Goal: Information Seeking & Learning: Learn about a topic

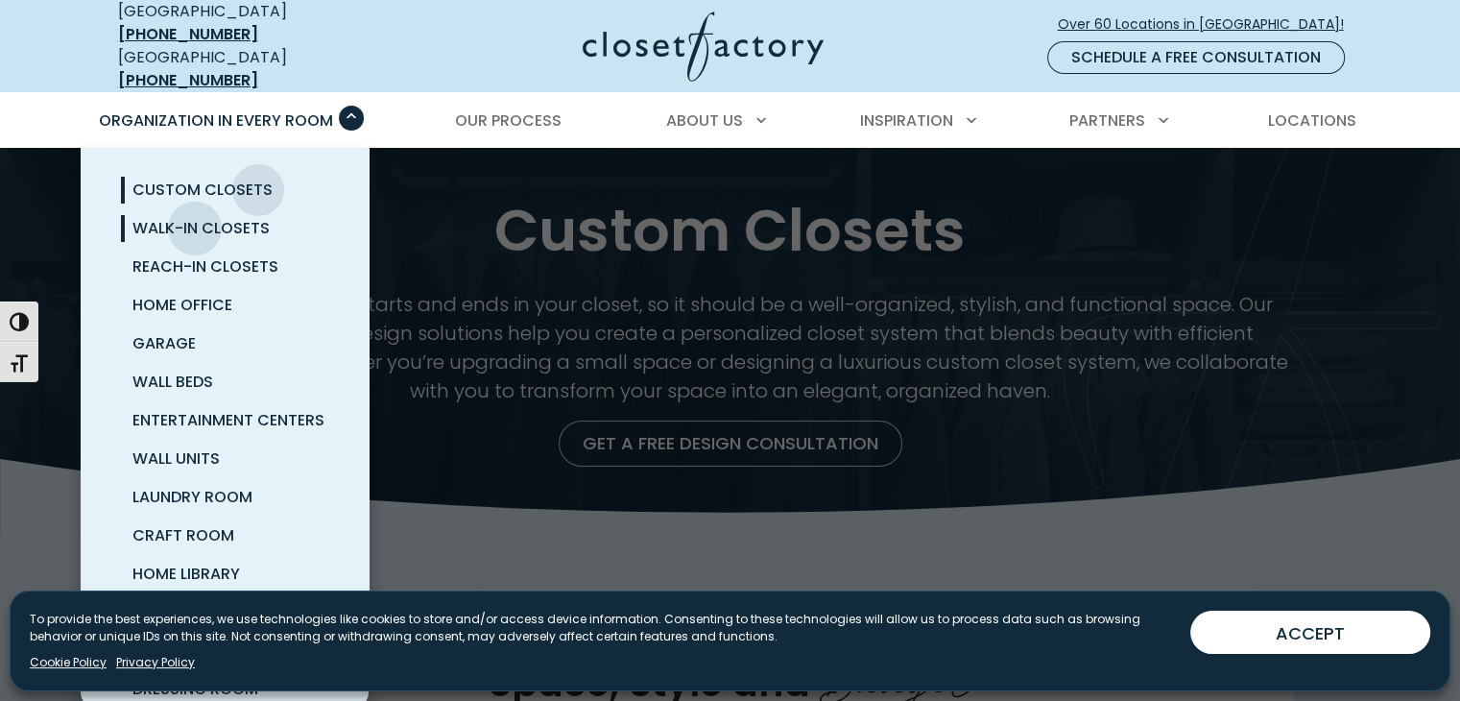
click at [195, 217] on span "Walk-In Closets" at bounding box center [200, 228] width 137 height 22
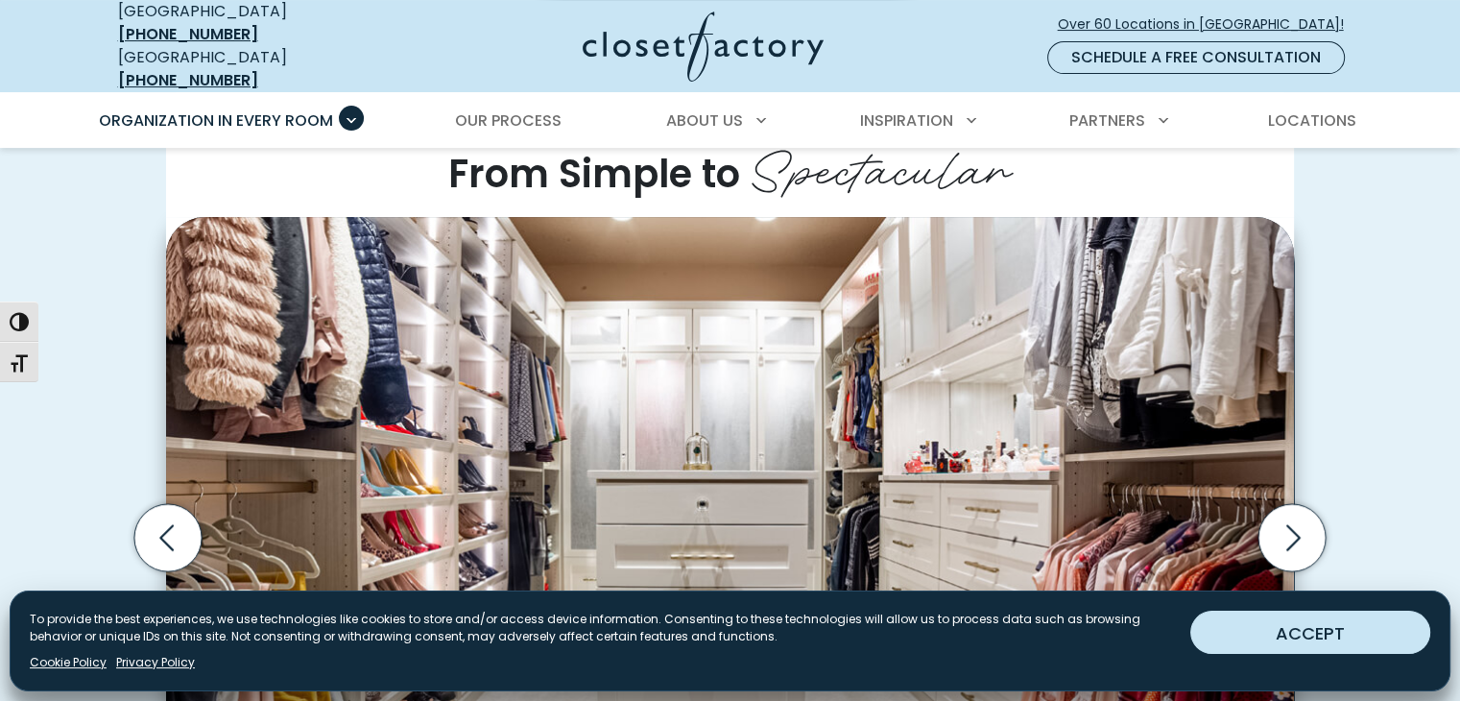
click at [1359, 630] on button "ACCEPT" at bounding box center [1310, 632] width 240 height 43
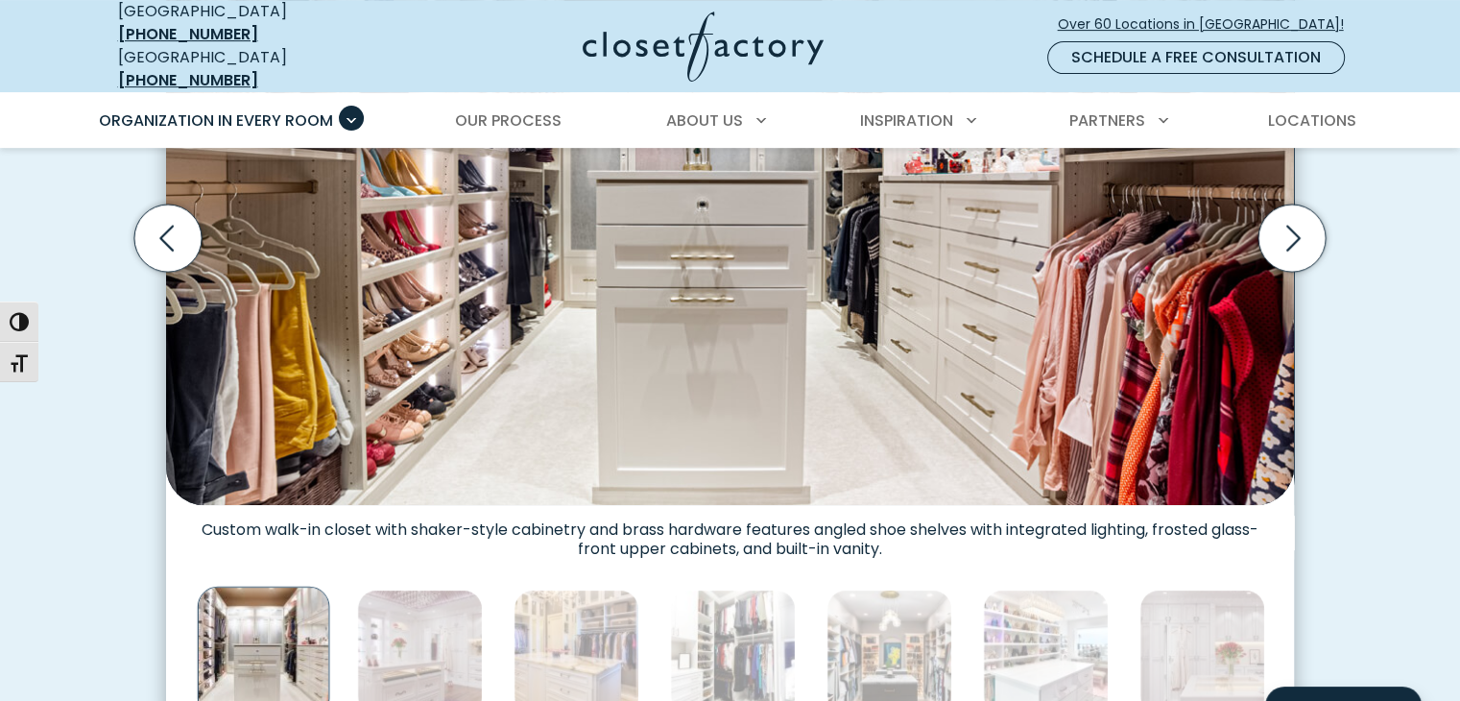
scroll to position [864, 0]
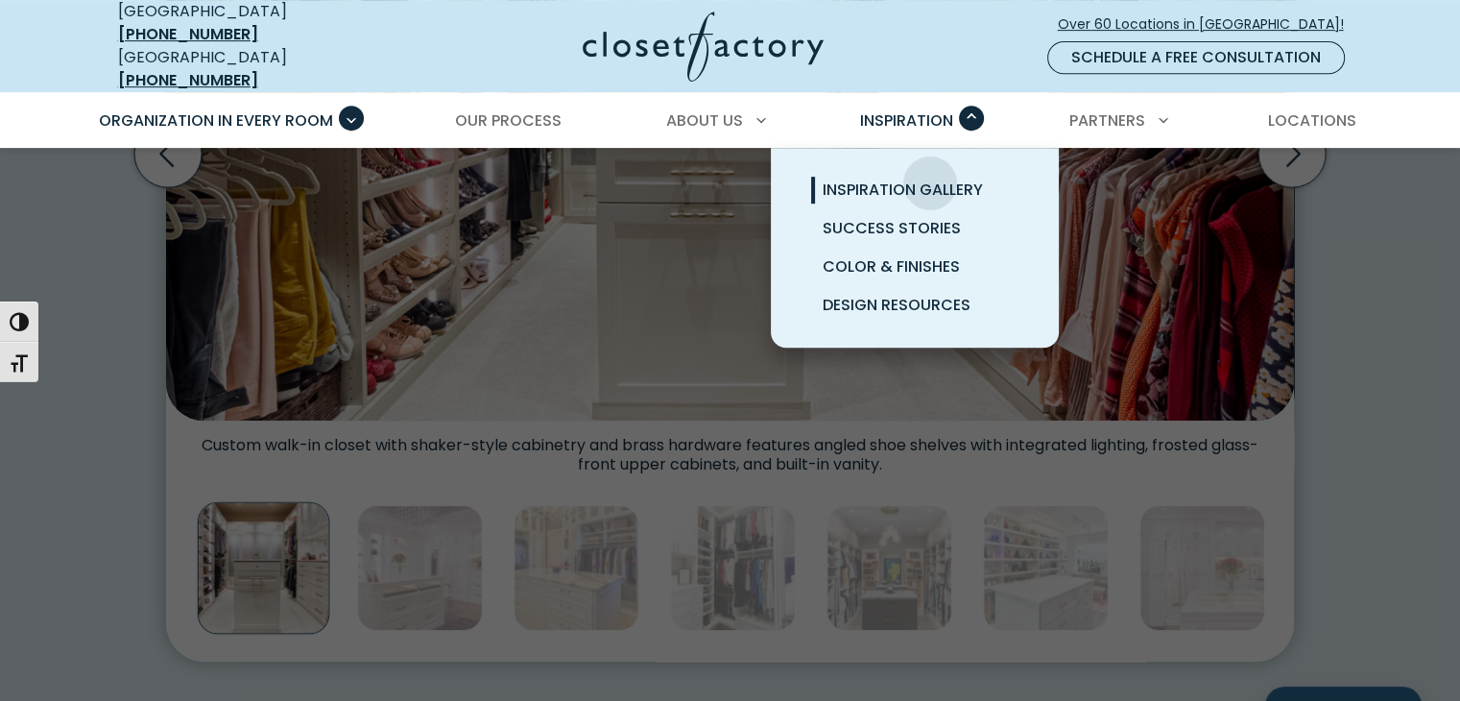
click at [930, 179] on span "Inspiration Gallery" at bounding box center [903, 190] width 160 height 22
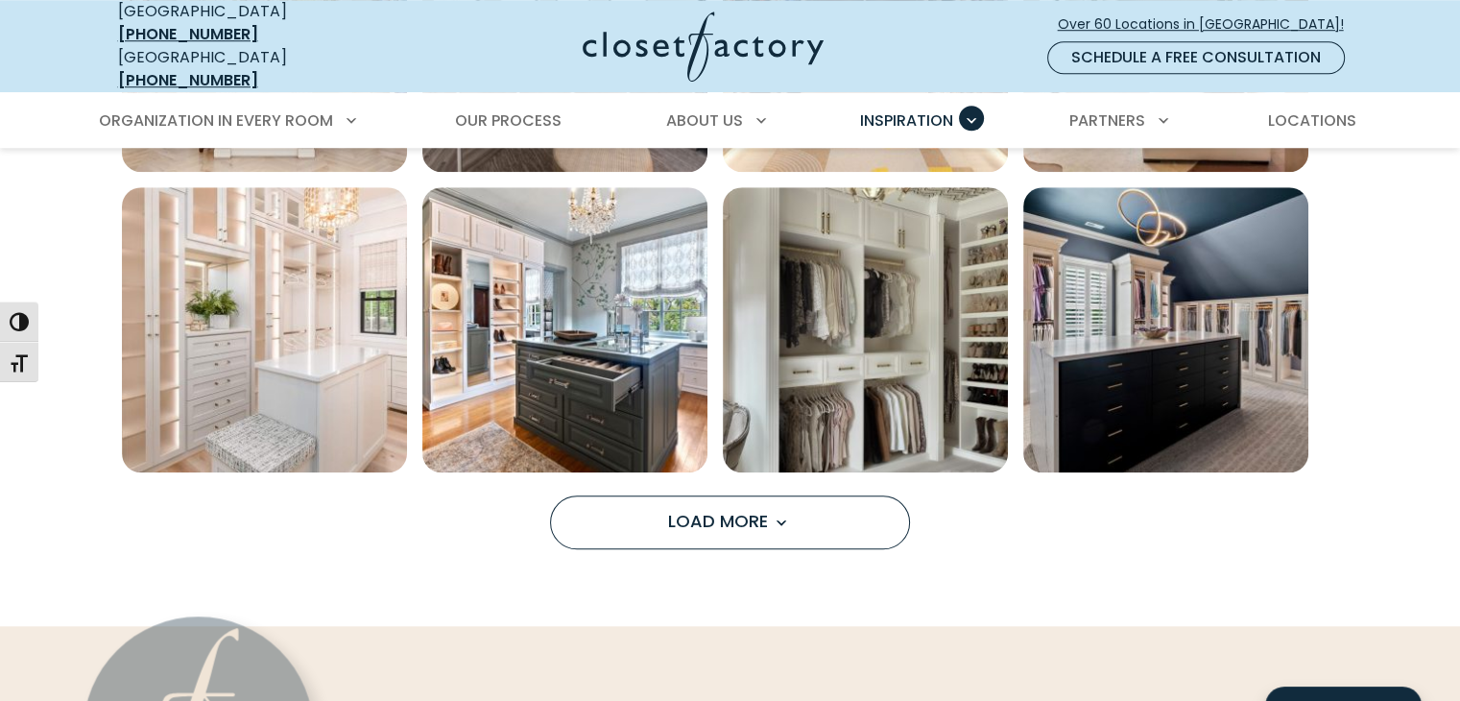
scroll to position [1536, 0]
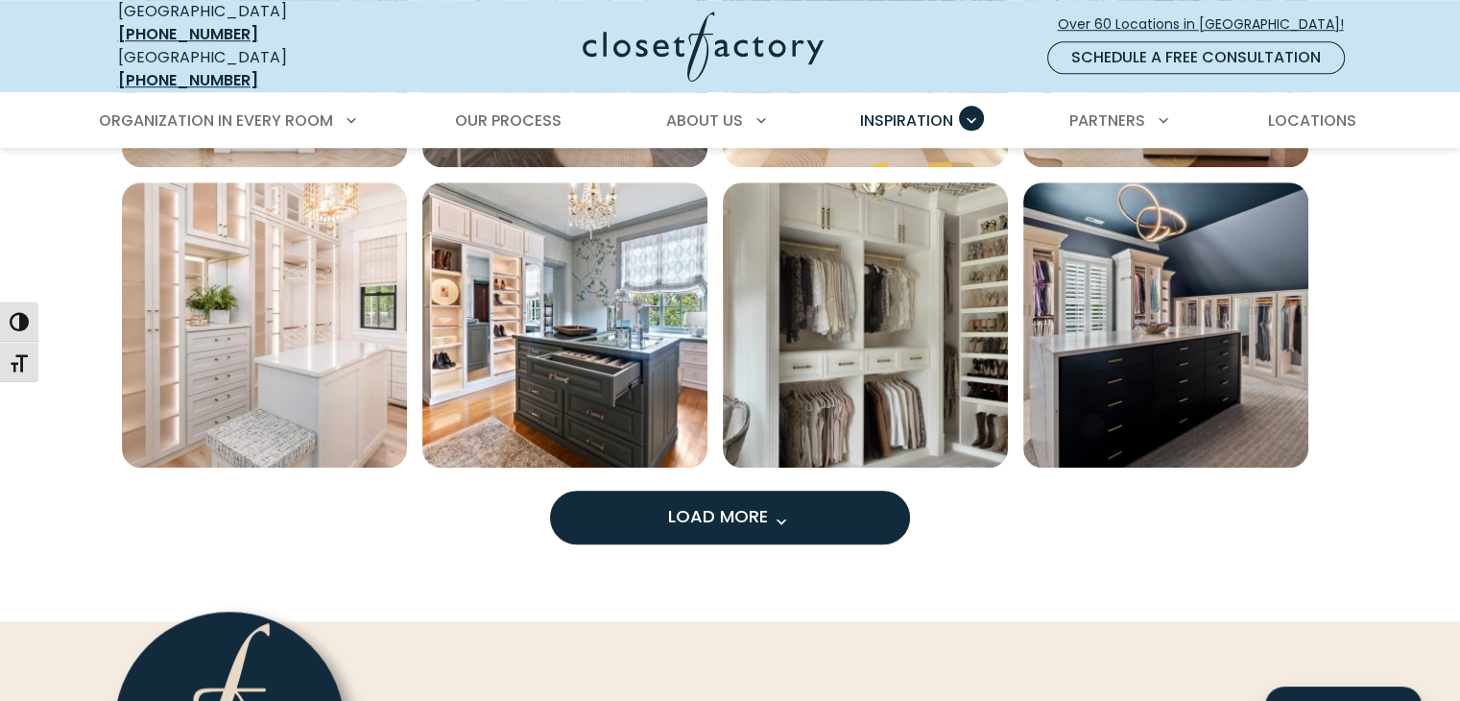
click at [772, 509] on span "Load more inspiration gallery images" at bounding box center [780, 521] width 25 height 25
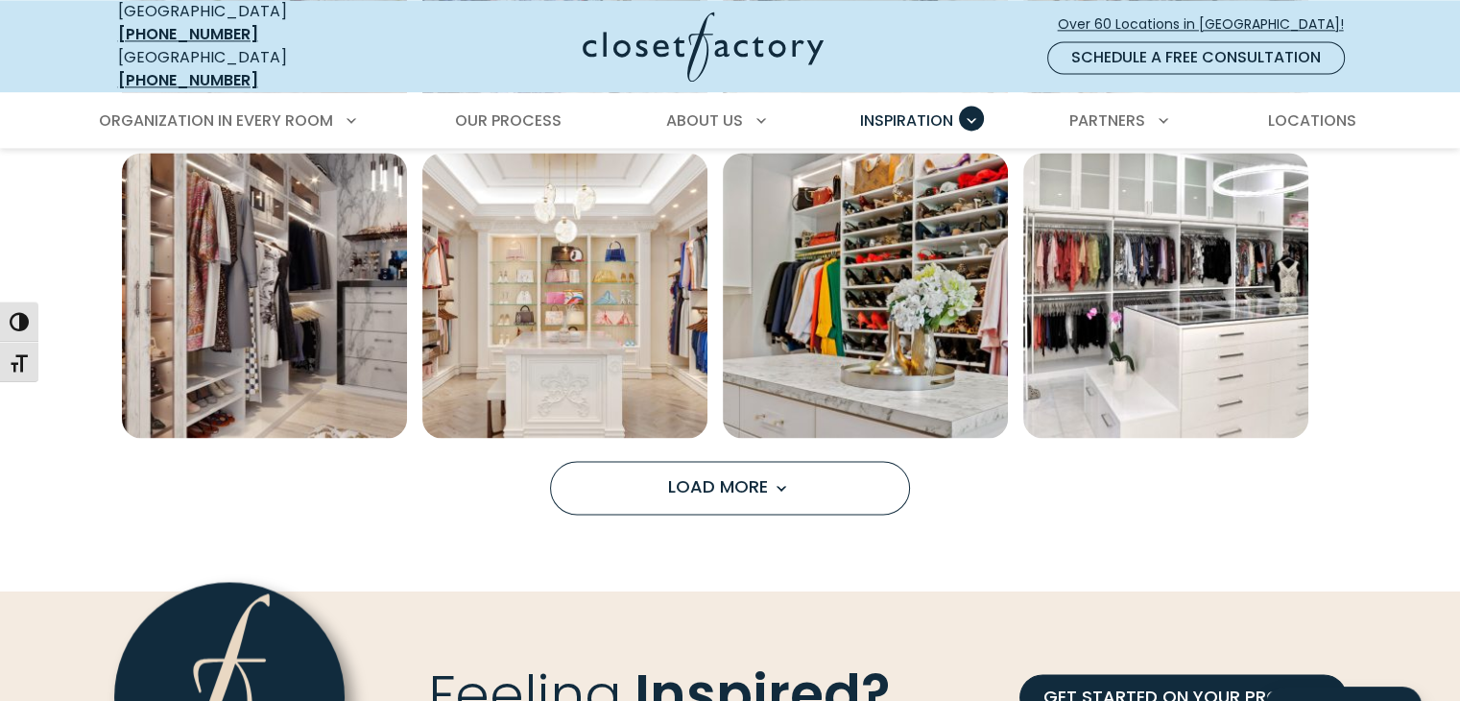
scroll to position [2784, 0]
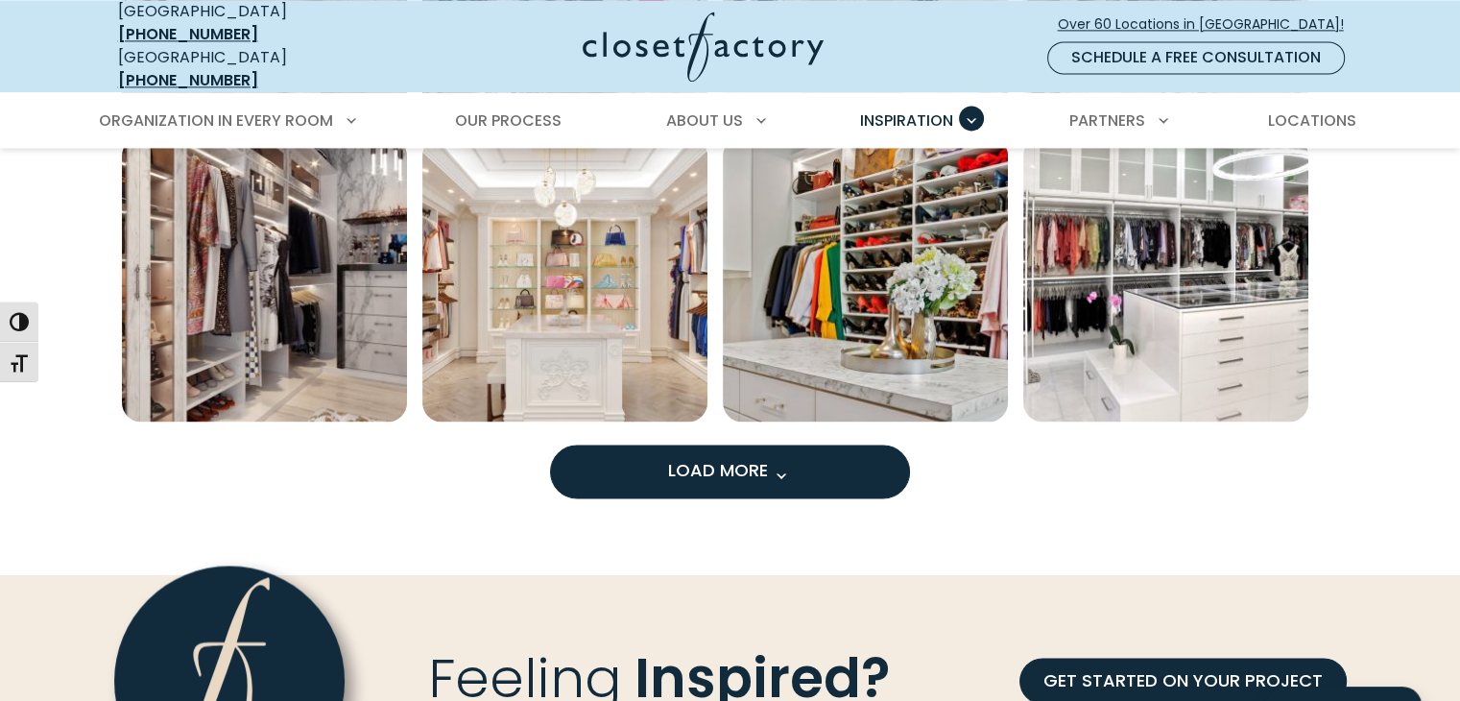
click at [789, 463] on span "Load more inspiration gallery images" at bounding box center [780, 475] width 25 height 25
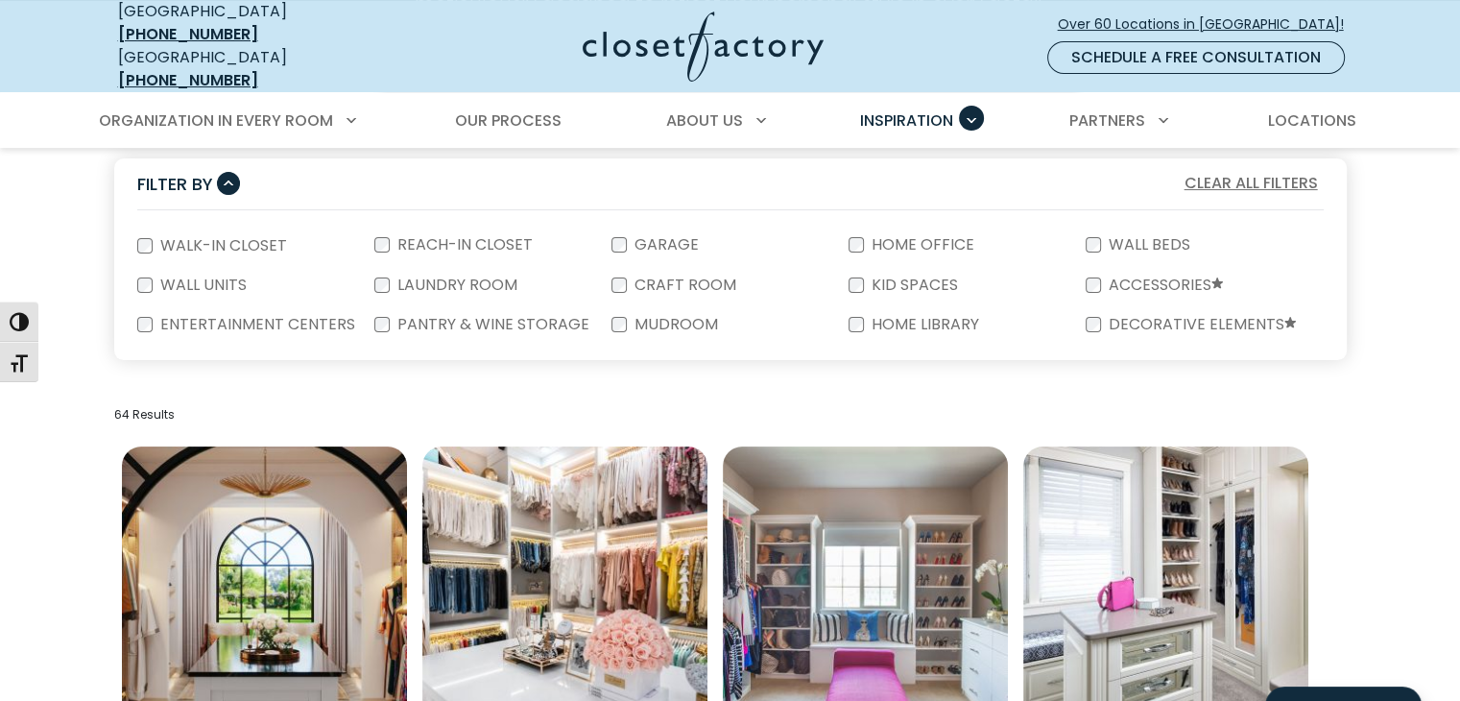
scroll to position [0, 0]
